Goal: Task Accomplishment & Management: Manage account settings

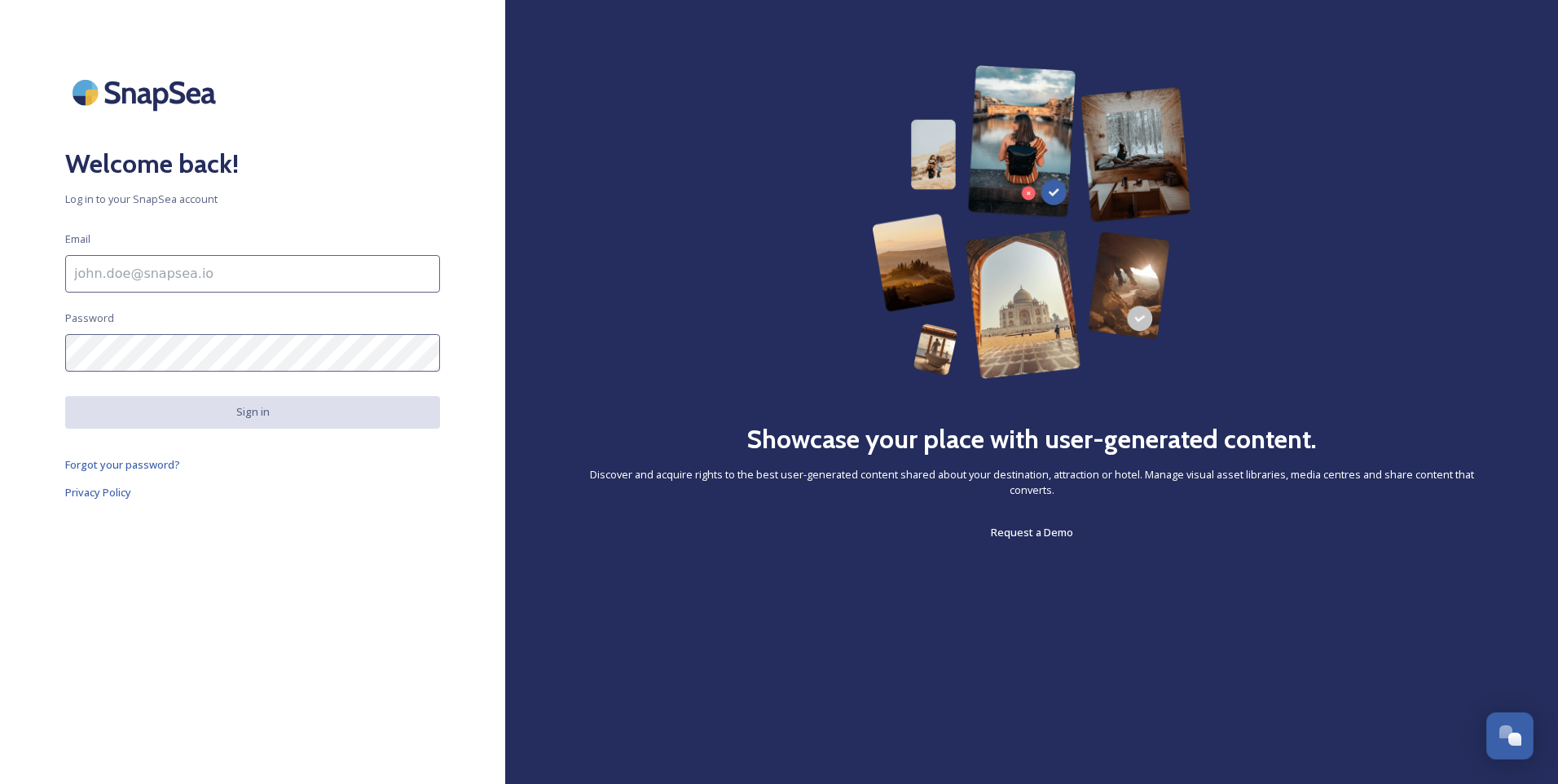
click at [113, 267] on input at bounding box center [252, 273] width 375 height 37
click at [352, 198] on span "Log in to your SnapSea account" at bounding box center [252, 198] width 375 height 16
click at [110, 265] on input at bounding box center [252, 273] width 375 height 37
type input "[EMAIL_ADDRESS][DOMAIN_NAME]"
click at [137, 461] on span "Forgot your password?" at bounding box center [122, 465] width 115 height 15
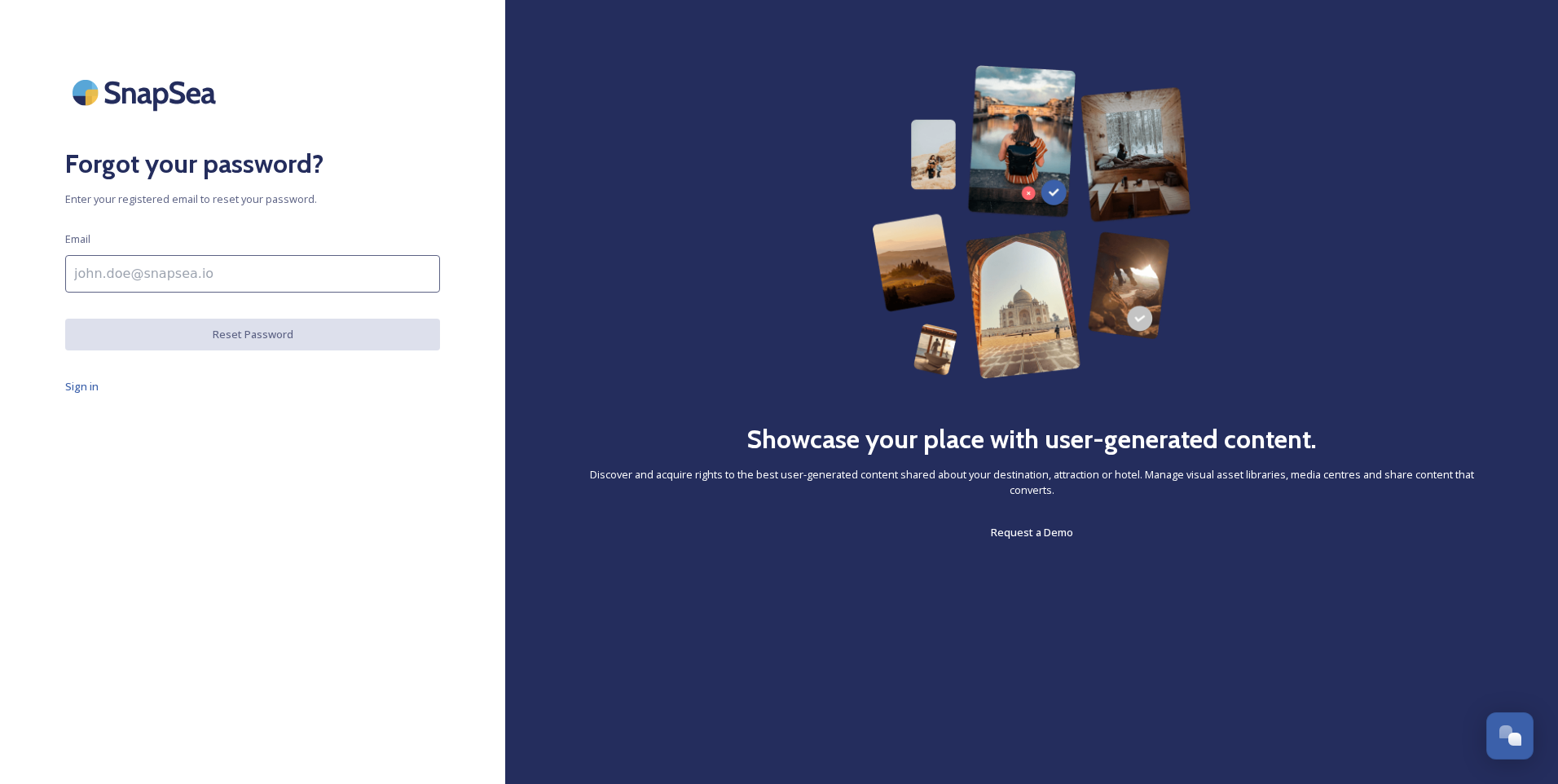
click at [129, 273] on input at bounding box center [252, 273] width 375 height 37
type input "[EMAIL_ADDRESS][DOMAIN_NAME]"
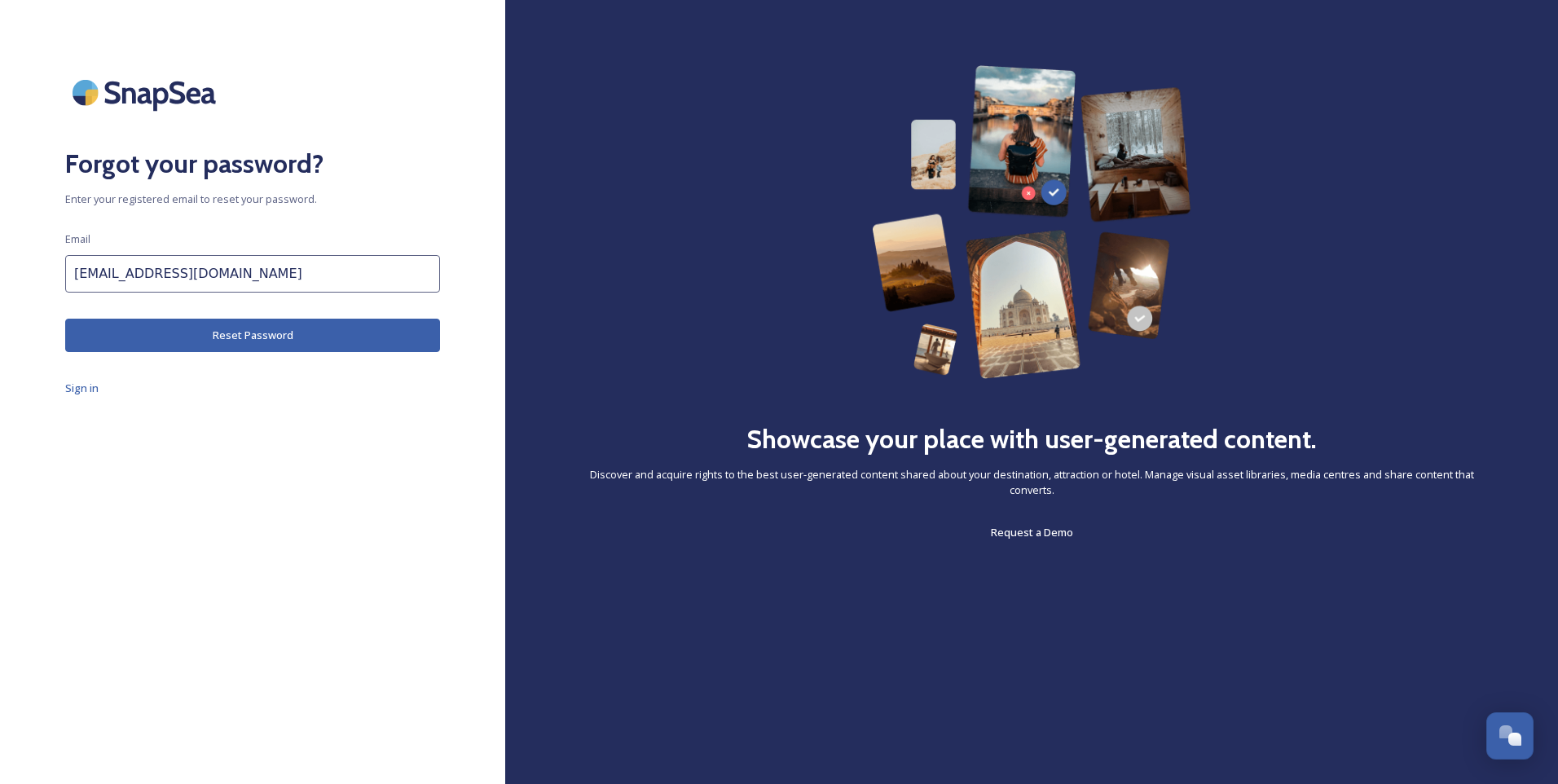
click at [177, 334] on button "Reset Password" at bounding box center [252, 335] width 375 height 33
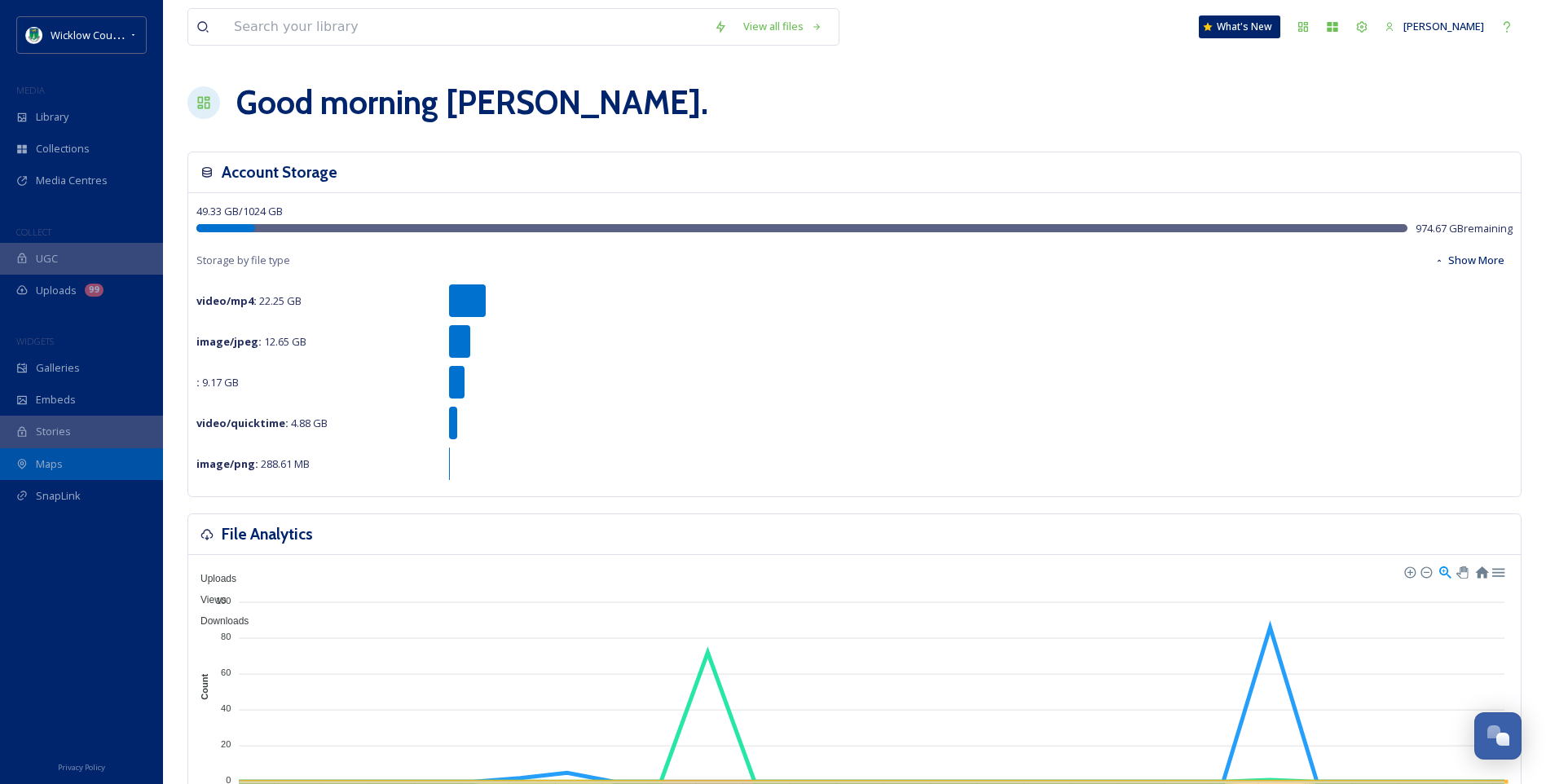
click at [55, 463] on span "Maps" at bounding box center [49, 464] width 27 height 16
